Goal: Task Accomplishment & Management: Use online tool/utility

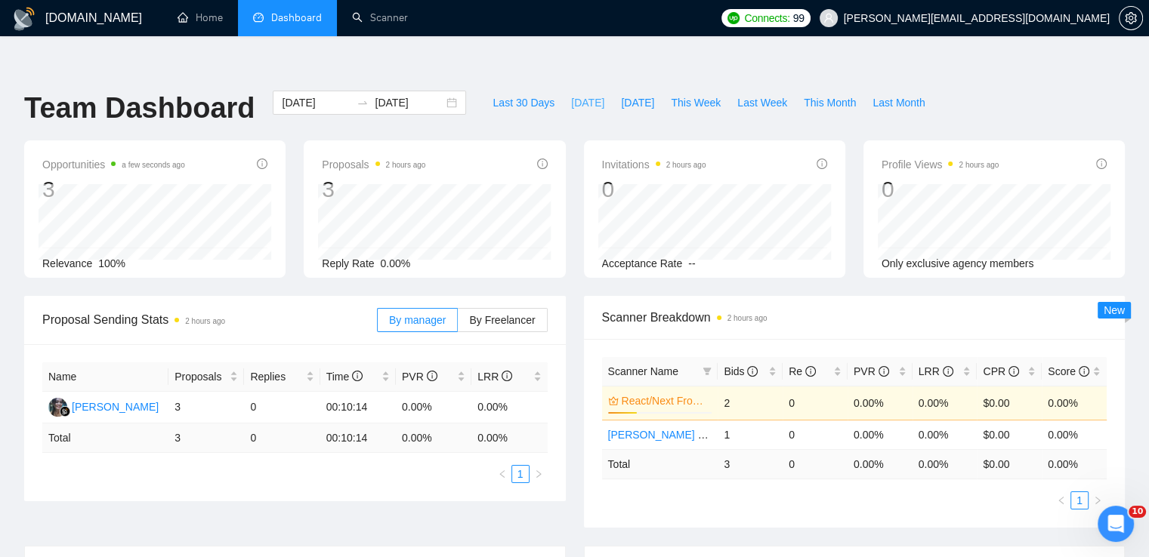
click at [571, 94] on span "[DATE]" at bounding box center [587, 102] width 33 height 17
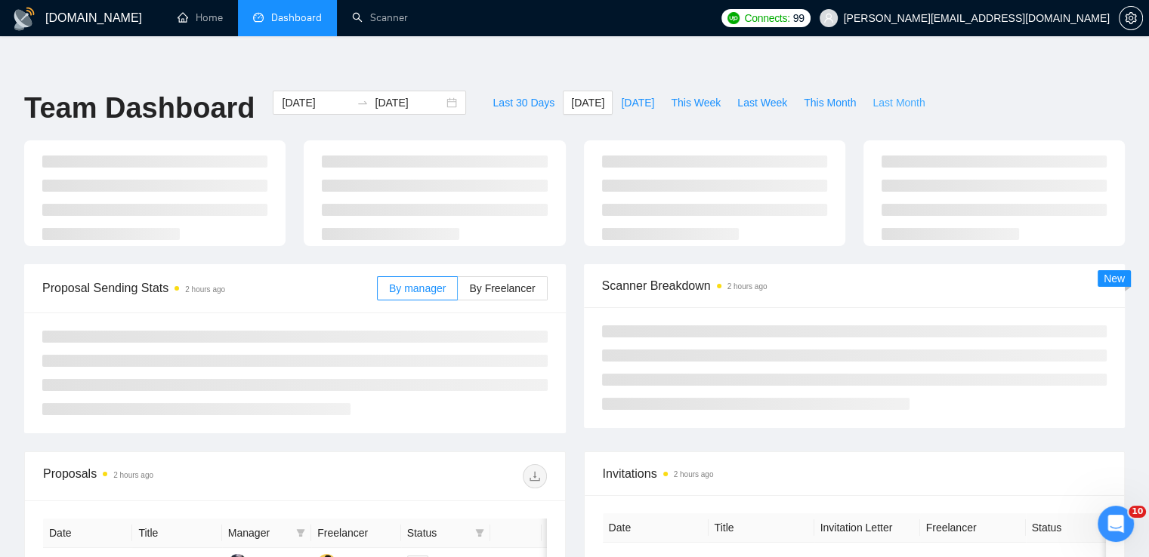
type input "[DATE]"
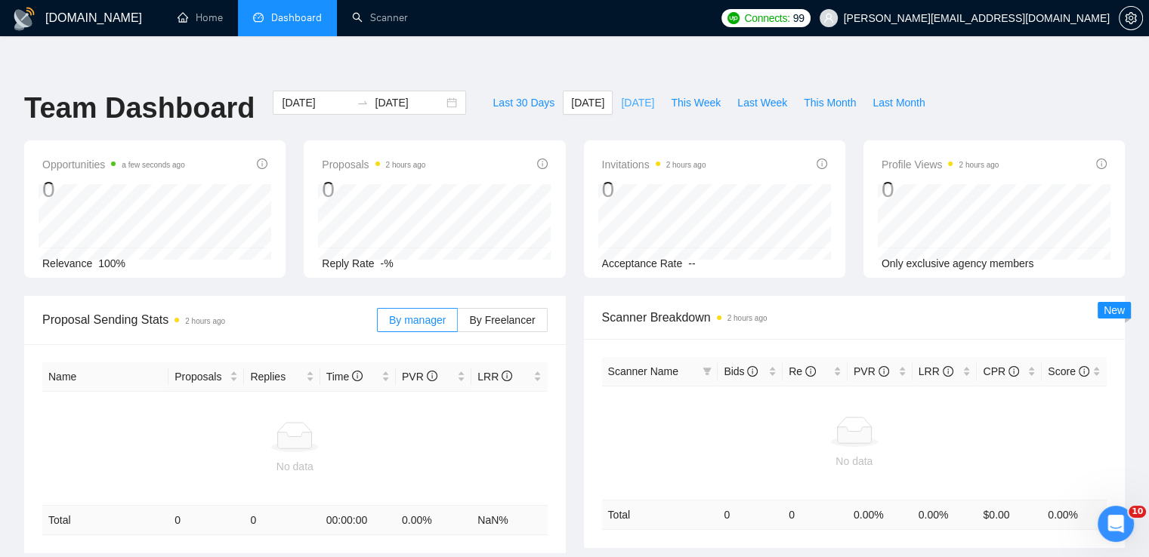
click at [625, 94] on span "[DATE]" at bounding box center [637, 102] width 33 height 17
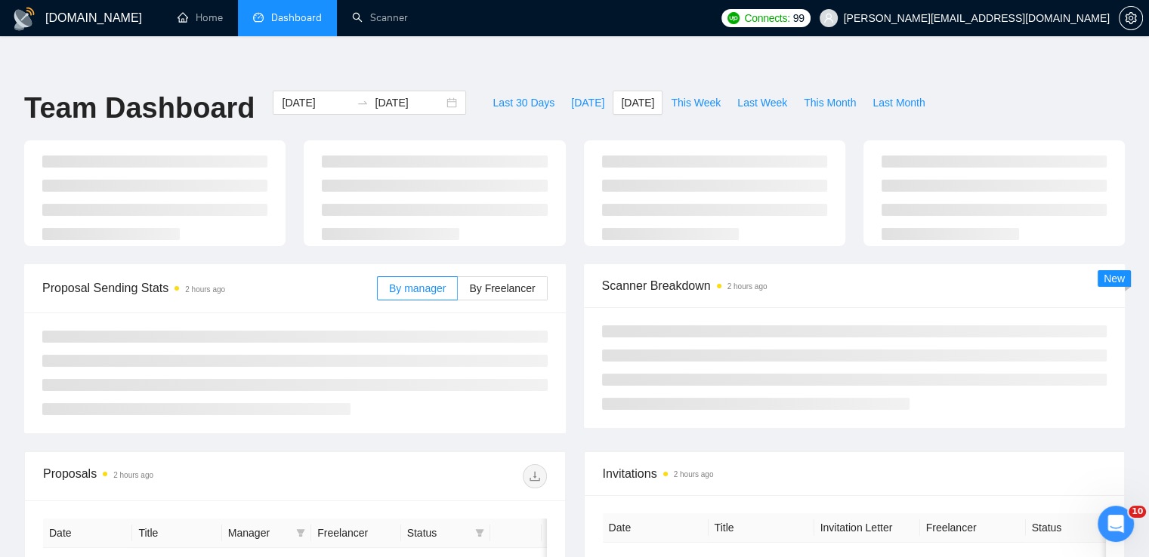
type input "[DATE]"
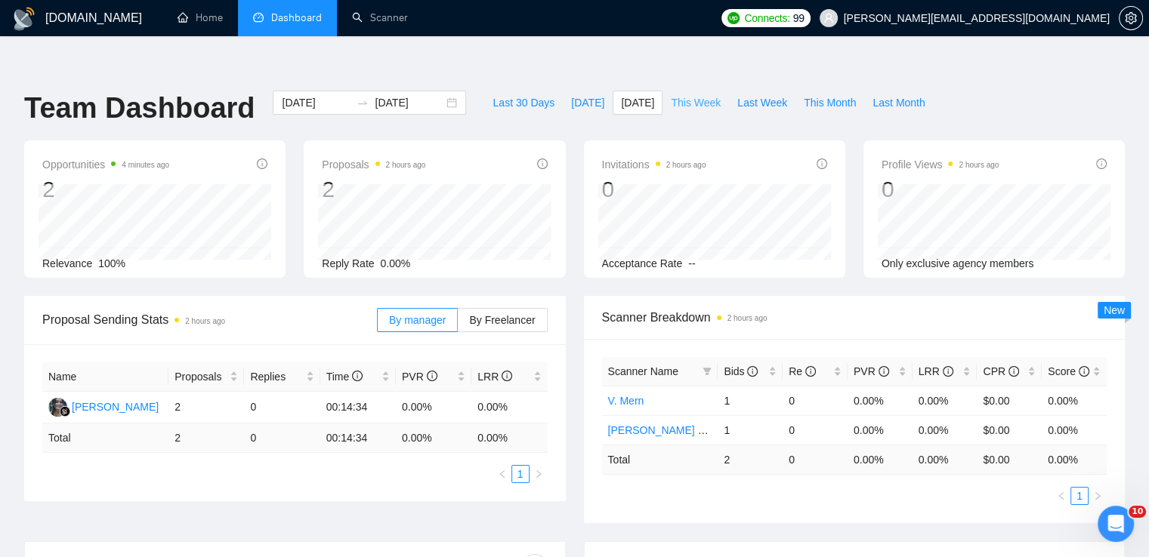
click at [683, 94] on span "This Week" at bounding box center [696, 102] width 50 height 17
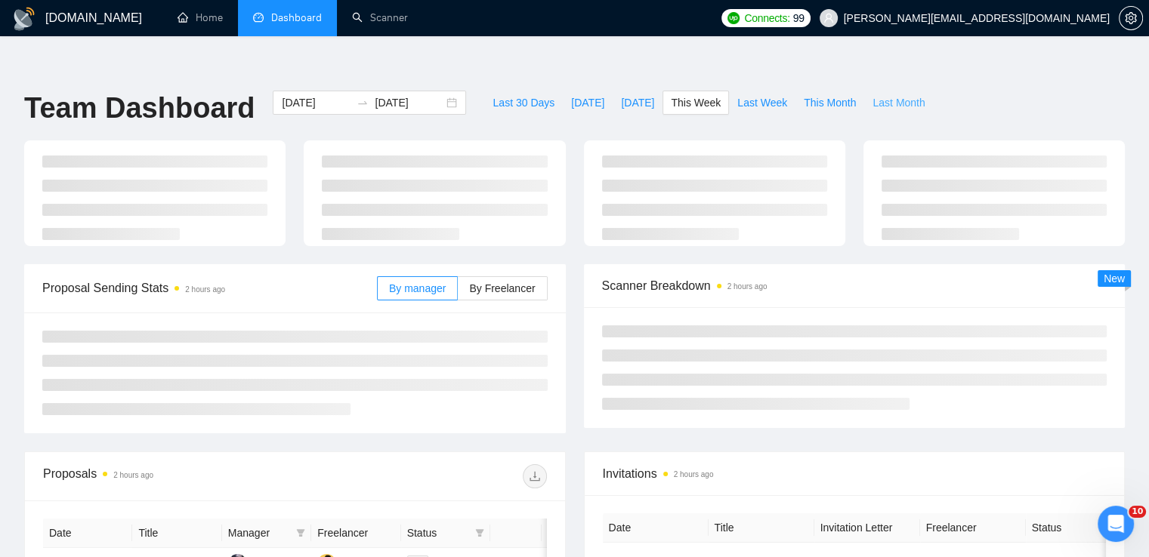
type input "[DATE]"
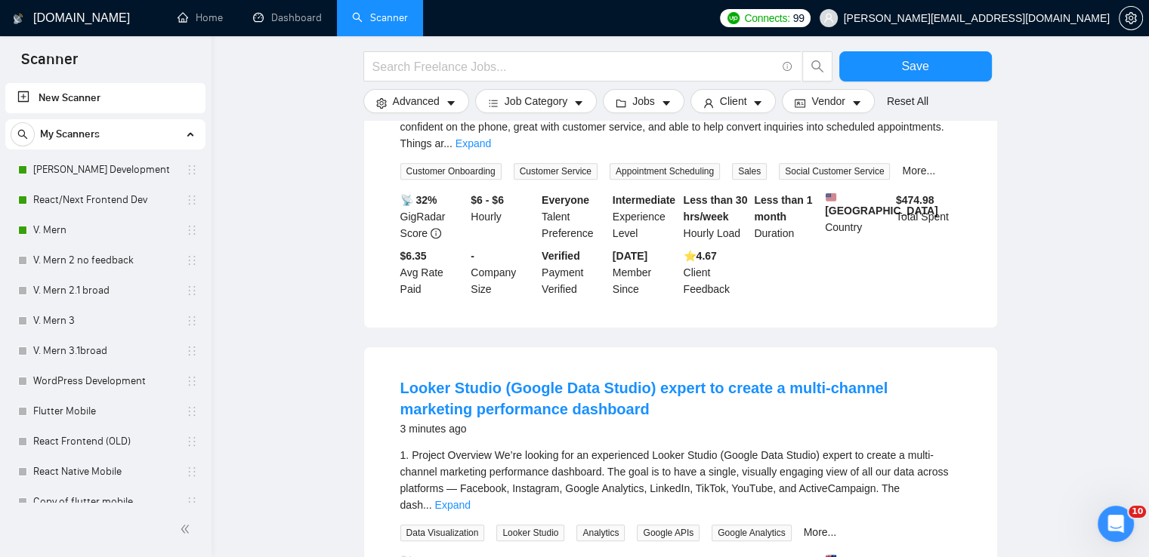
scroll to position [1133, 0]
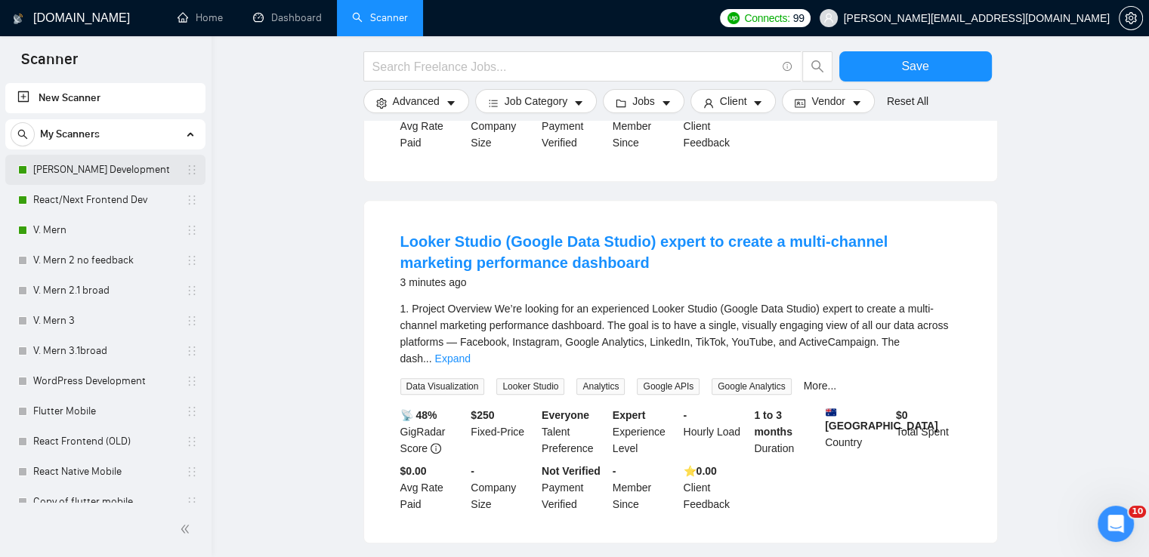
click at [103, 163] on link "[PERSON_NAME] Development" at bounding box center [105, 170] width 144 height 30
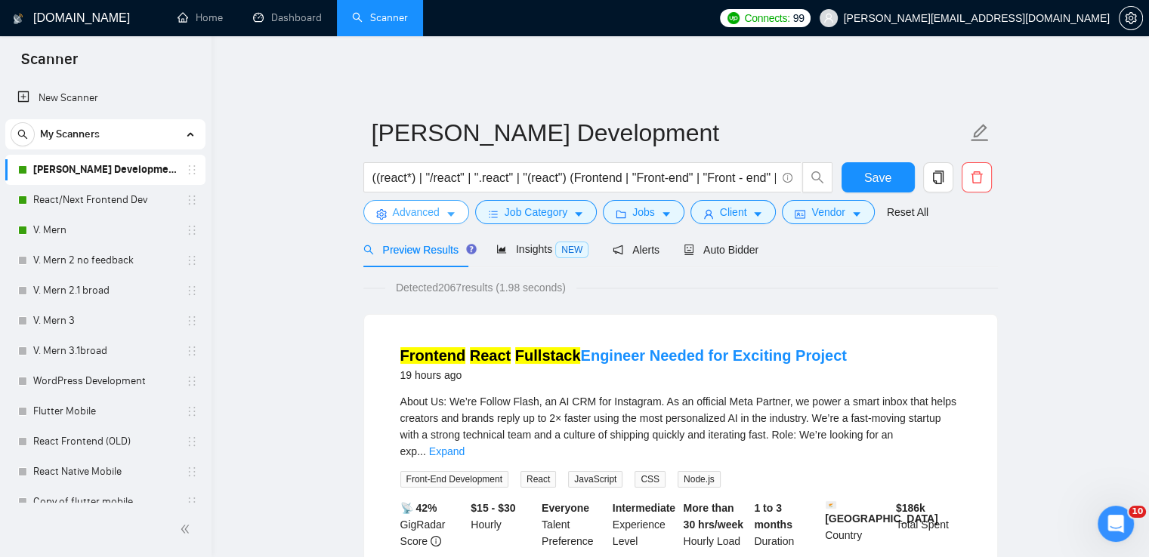
click at [454, 209] on icon "caret-down" at bounding box center [451, 214] width 11 height 11
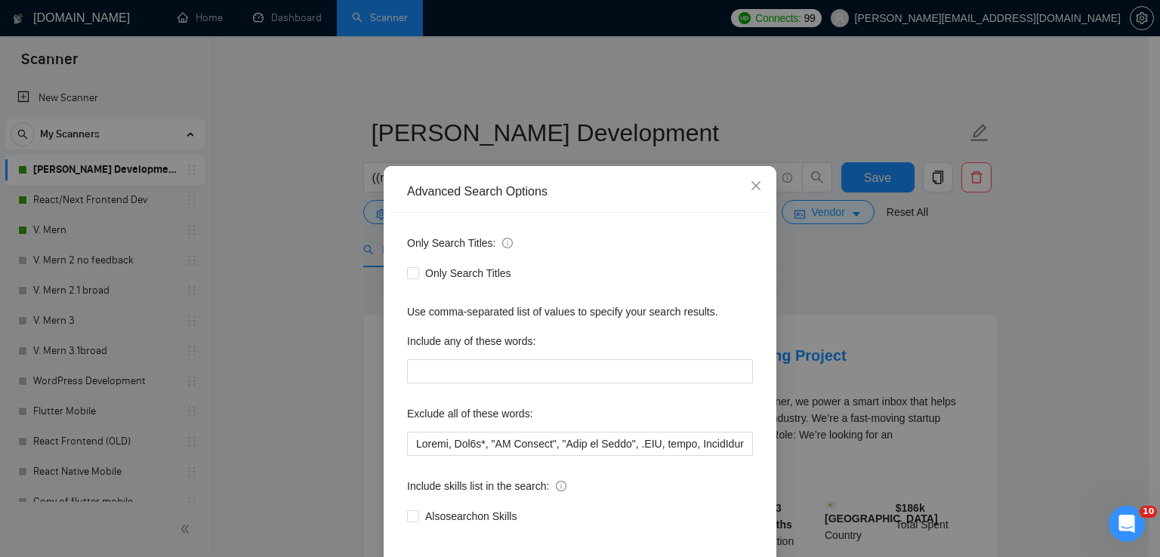
scroll to position [71, 0]
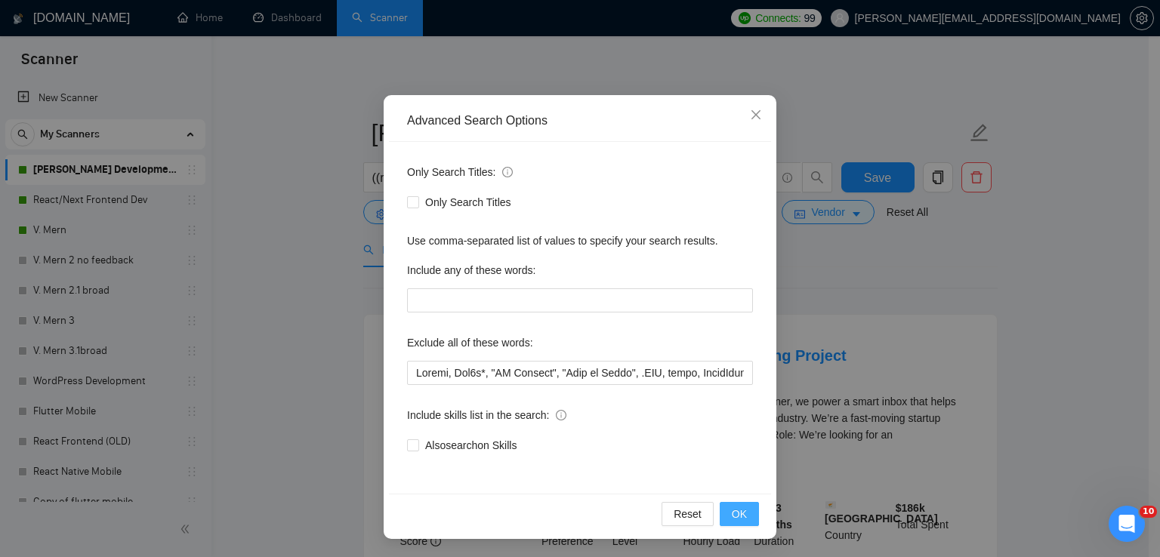
click at [725, 506] on button "OK" at bounding box center [739, 514] width 39 height 24
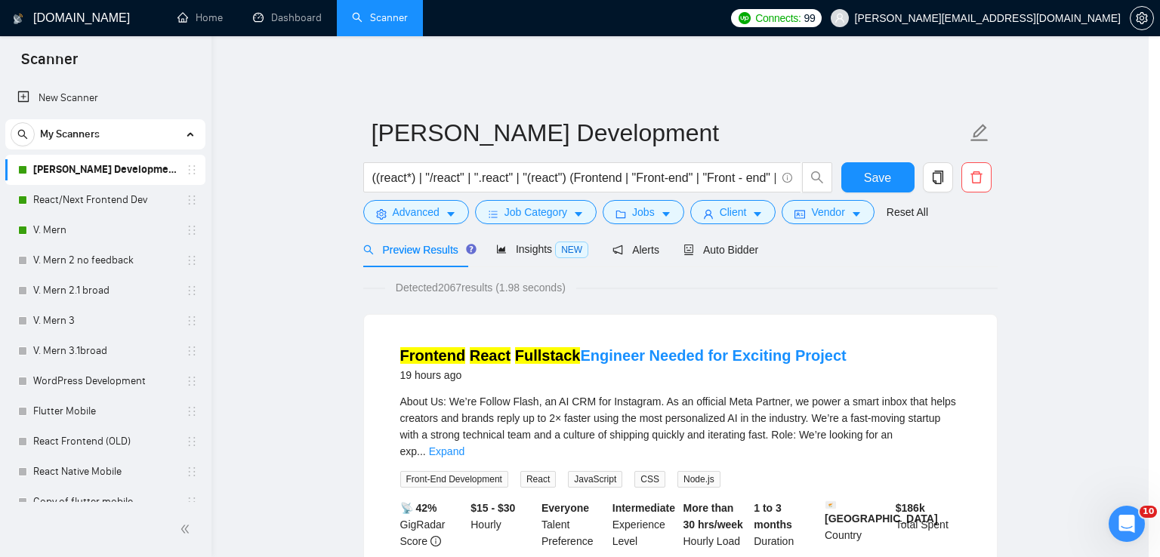
scroll to position [0, 0]
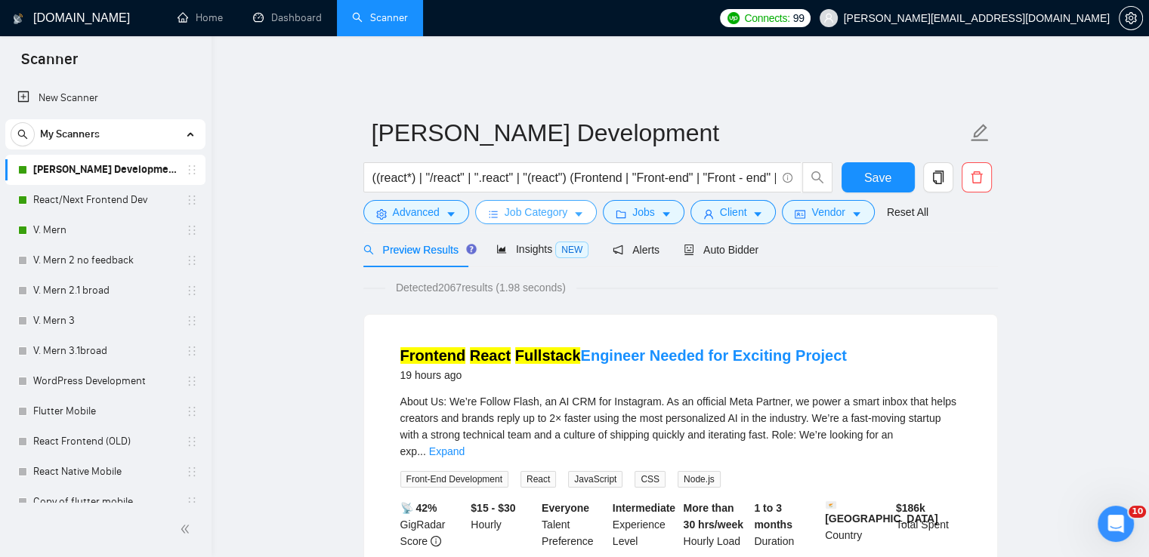
click at [521, 204] on span "Job Category" at bounding box center [536, 212] width 63 height 17
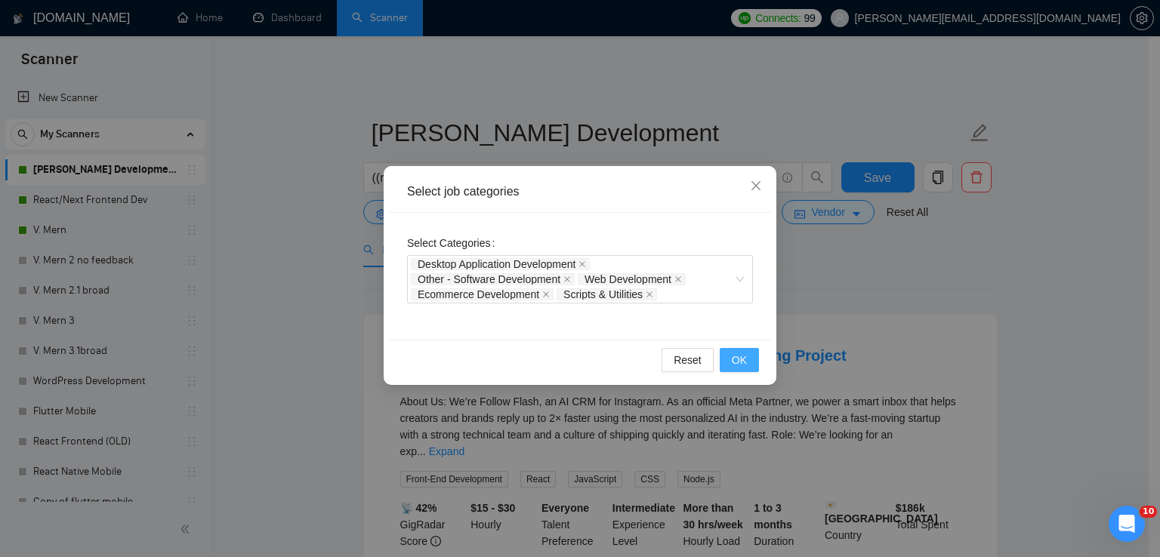
click at [752, 360] on button "OK" at bounding box center [739, 360] width 39 height 24
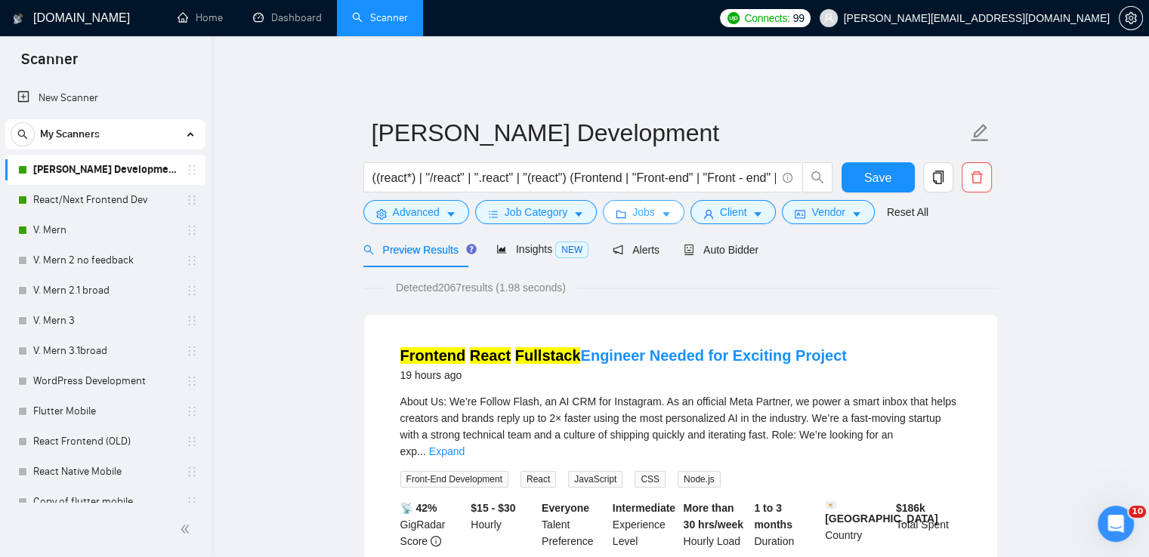
click at [636, 204] on span "Jobs" at bounding box center [643, 212] width 23 height 17
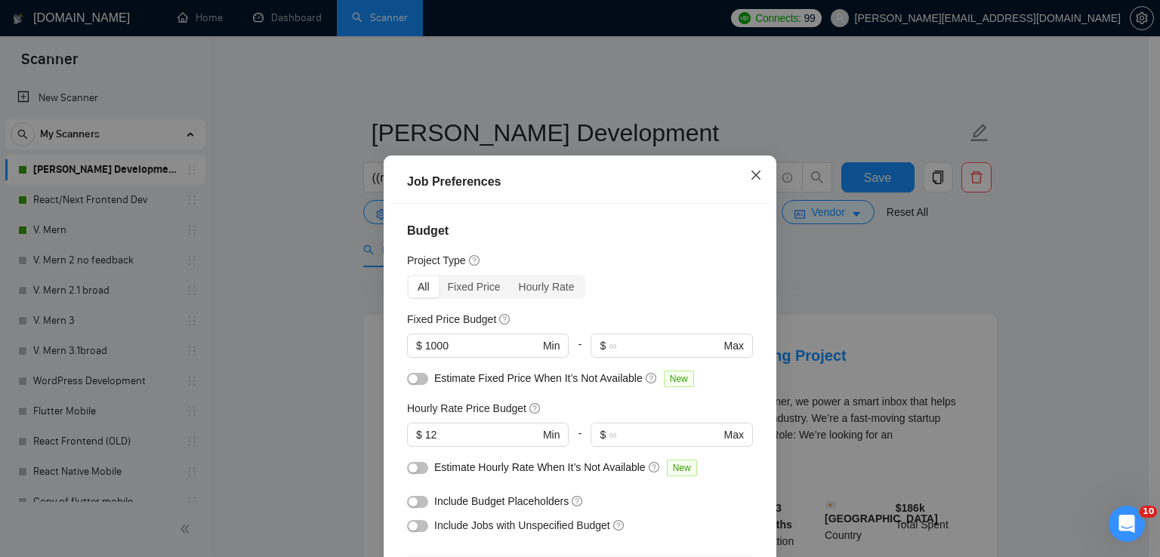
click at [752, 174] on icon "close" at bounding box center [756, 175] width 9 height 9
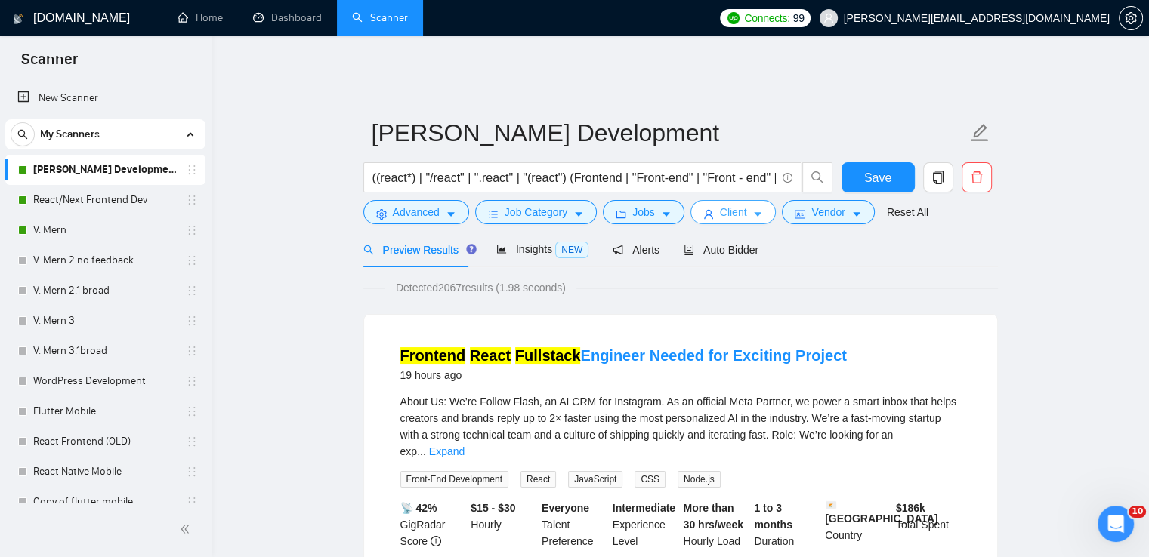
click at [743, 200] on button "Client" at bounding box center [733, 212] width 86 height 24
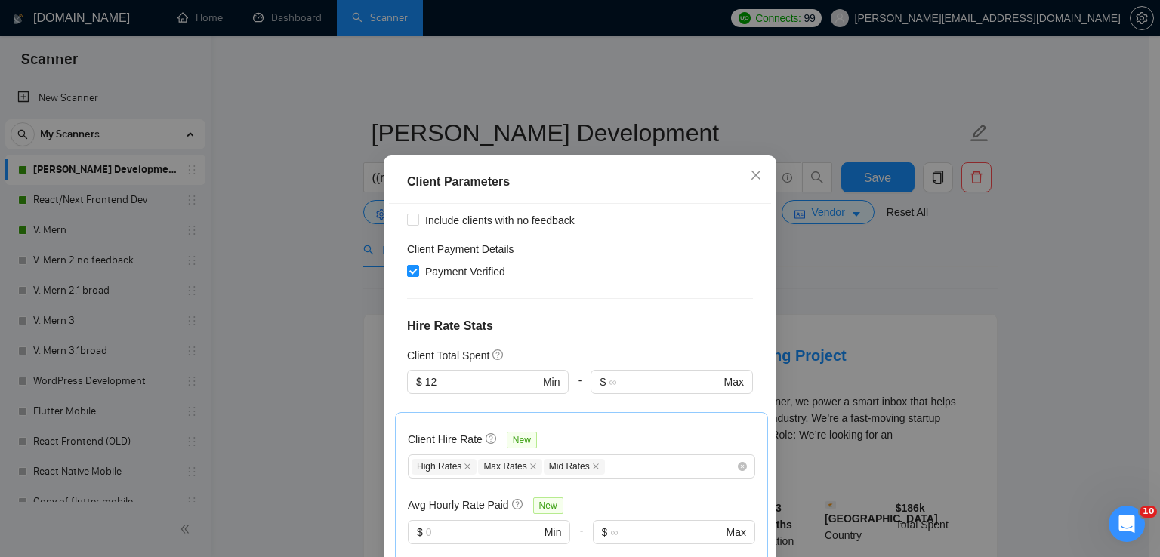
scroll to position [302, 0]
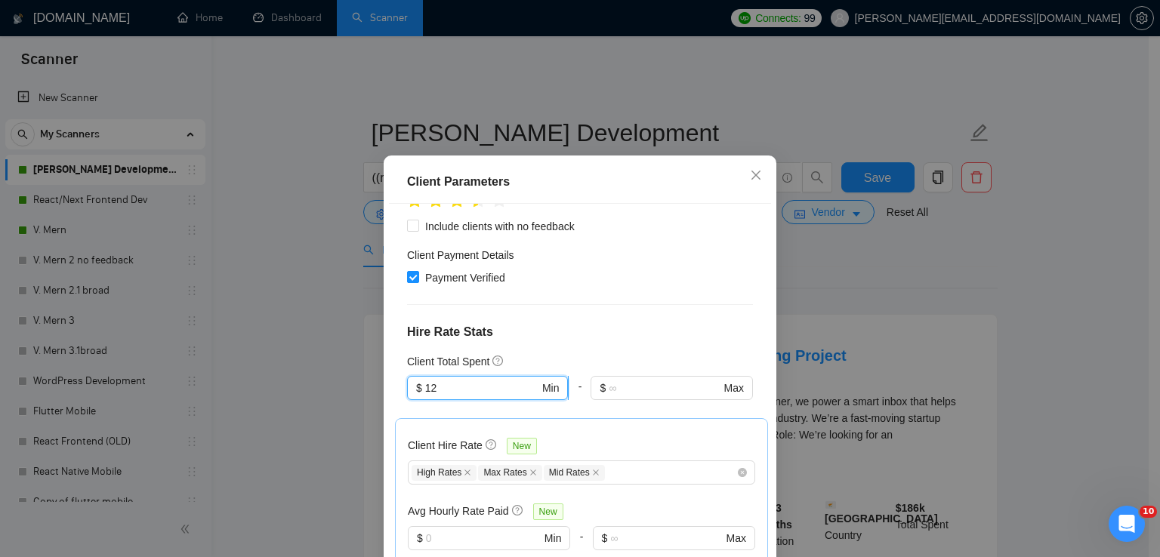
click at [462, 380] on input "12" at bounding box center [482, 388] width 114 height 17
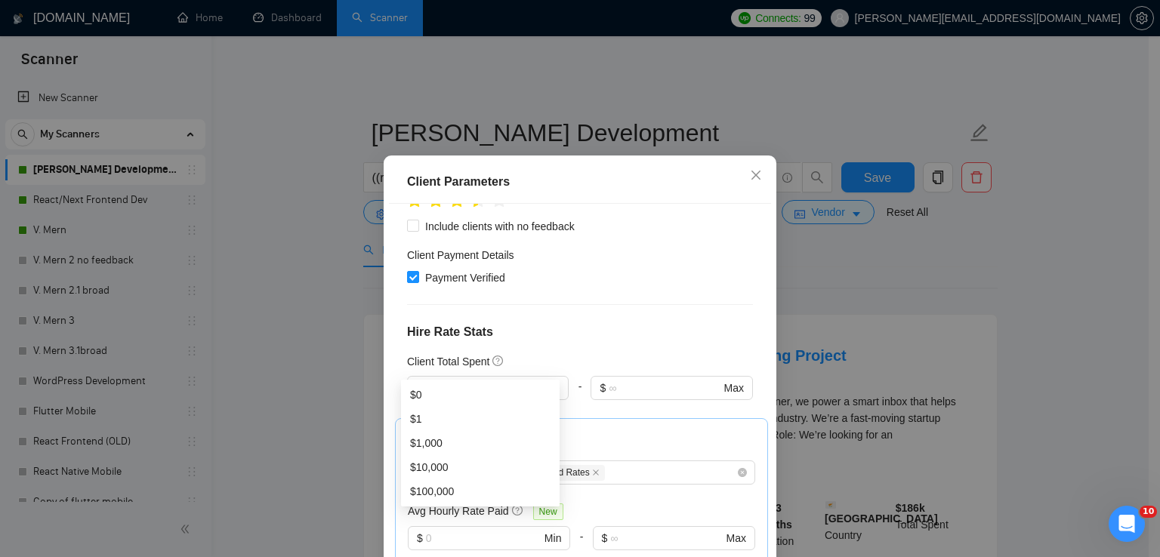
click at [608, 323] on h4 "Hire Rate Stats" at bounding box center [580, 332] width 346 height 18
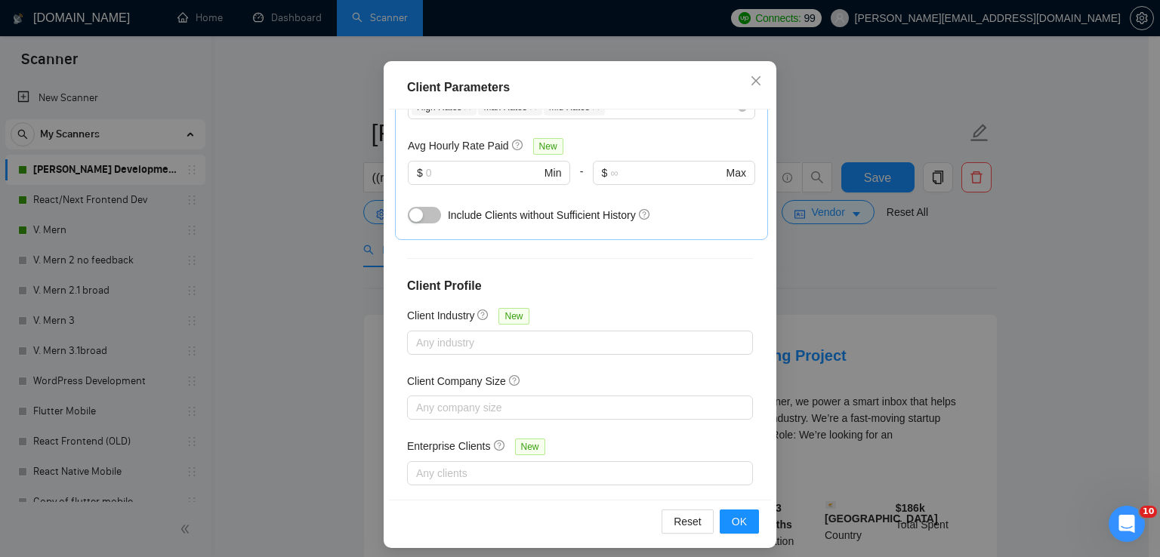
scroll to position [103, 0]
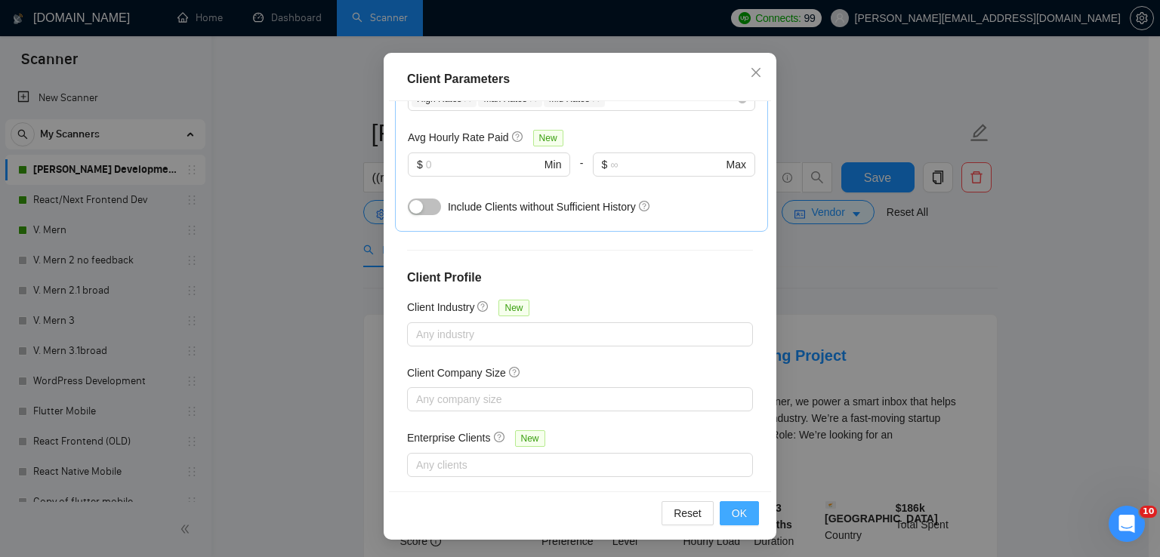
click at [743, 511] on button "OK" at bounding box center [739, 514] width 39 height 24
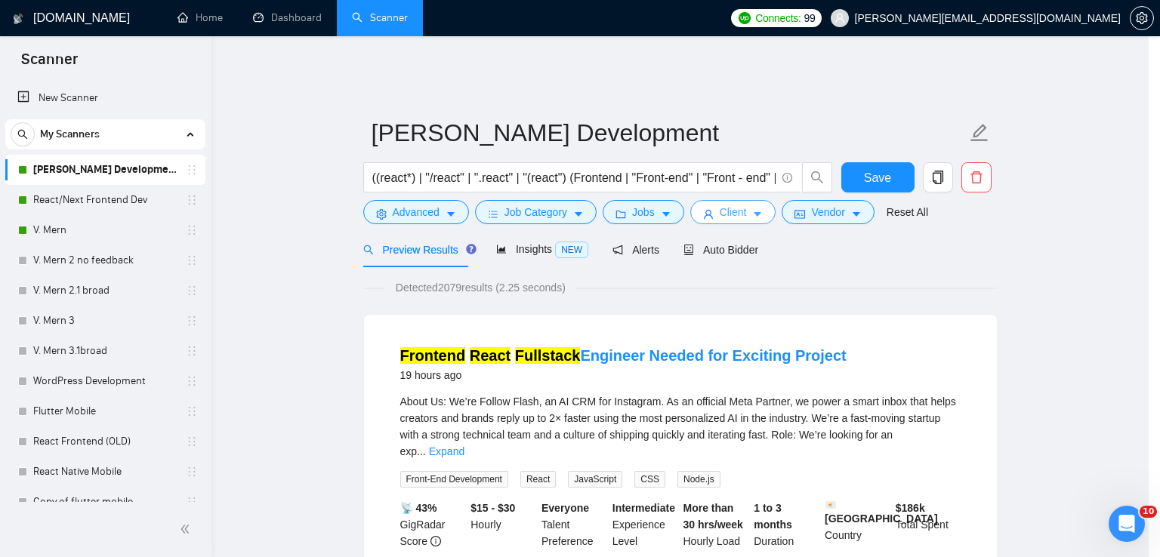
scroll to position [0, 0]
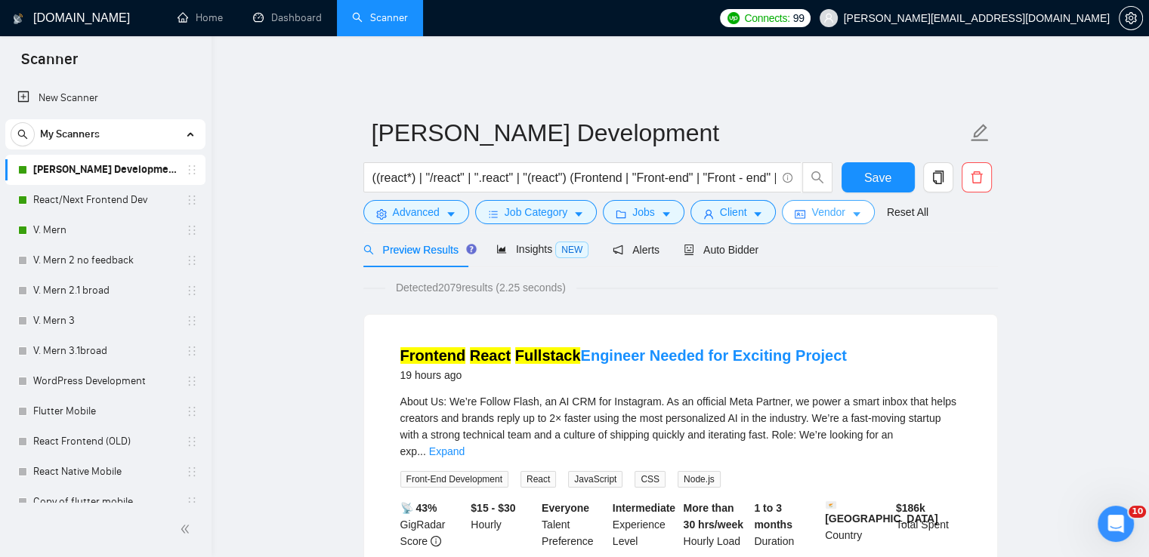
click at [832, 204] on span "Vendor" at bounding box center [827, 212] width 33 height 17
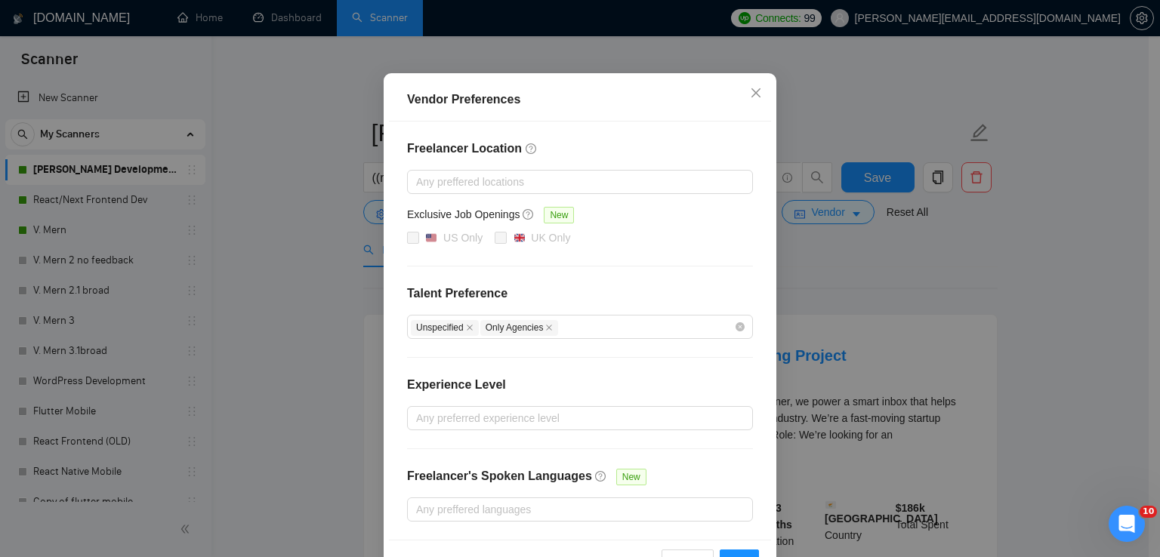
scroll to position [140, 0]
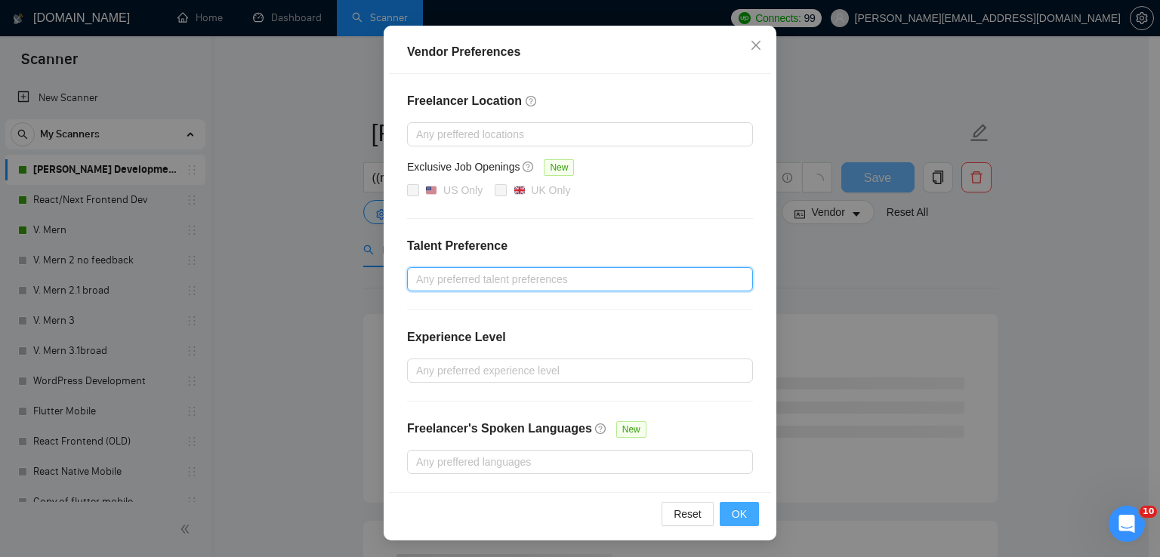
click at [736, 508] on span "OK" at bounding box center [739, 514] width 15 height 17
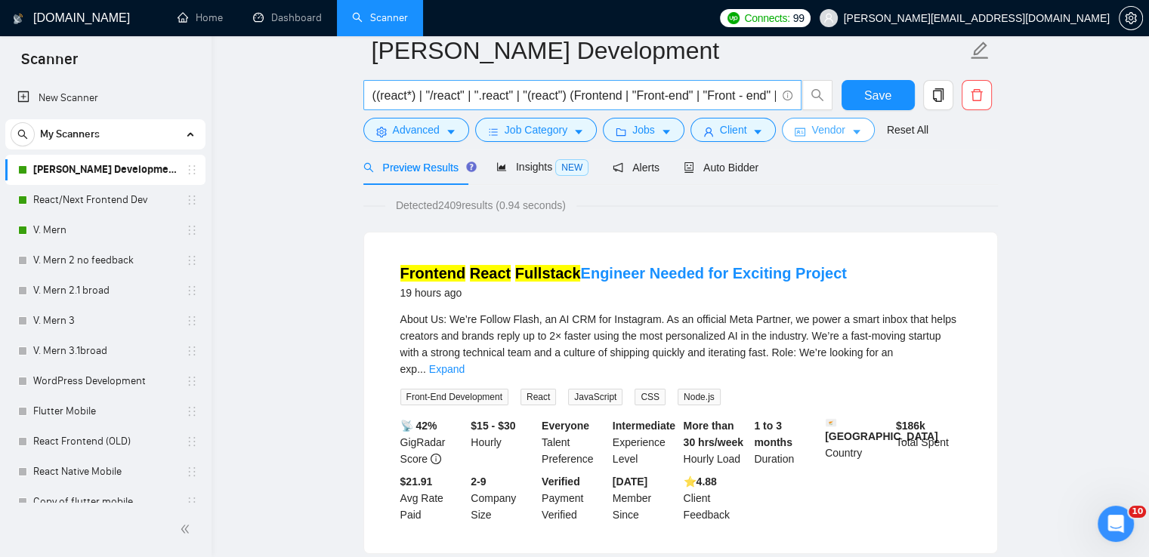
scroll to position [0, 0]
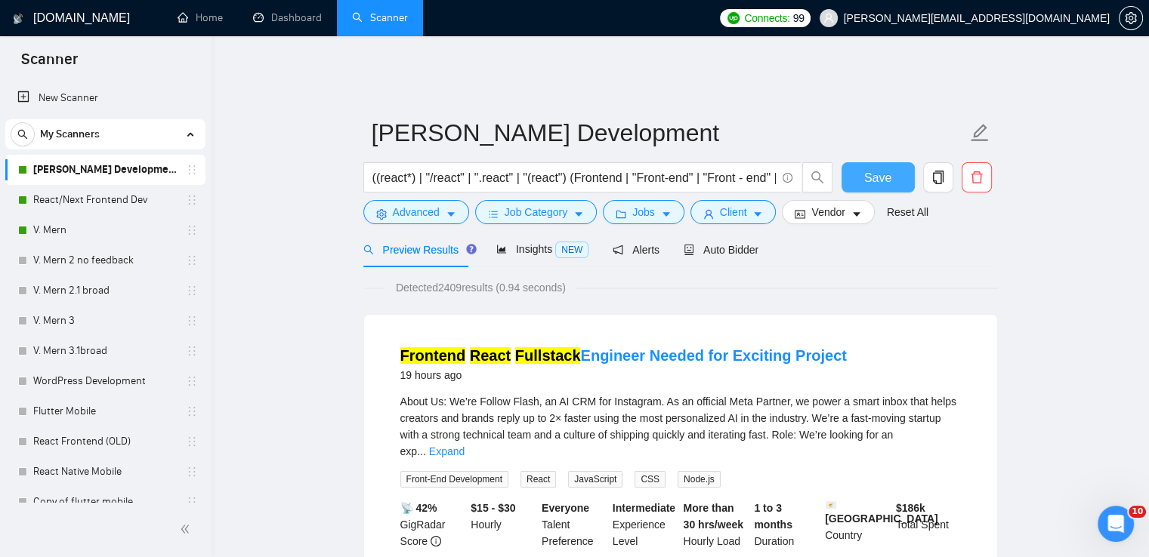
click at [872, 168] on span "Save" at bounding box center [877, 177] width 27 height 19
click at [891, 162] on button "Save" at bounding box center [877, 177] width 73 height 30
